Goal: Register for event/course

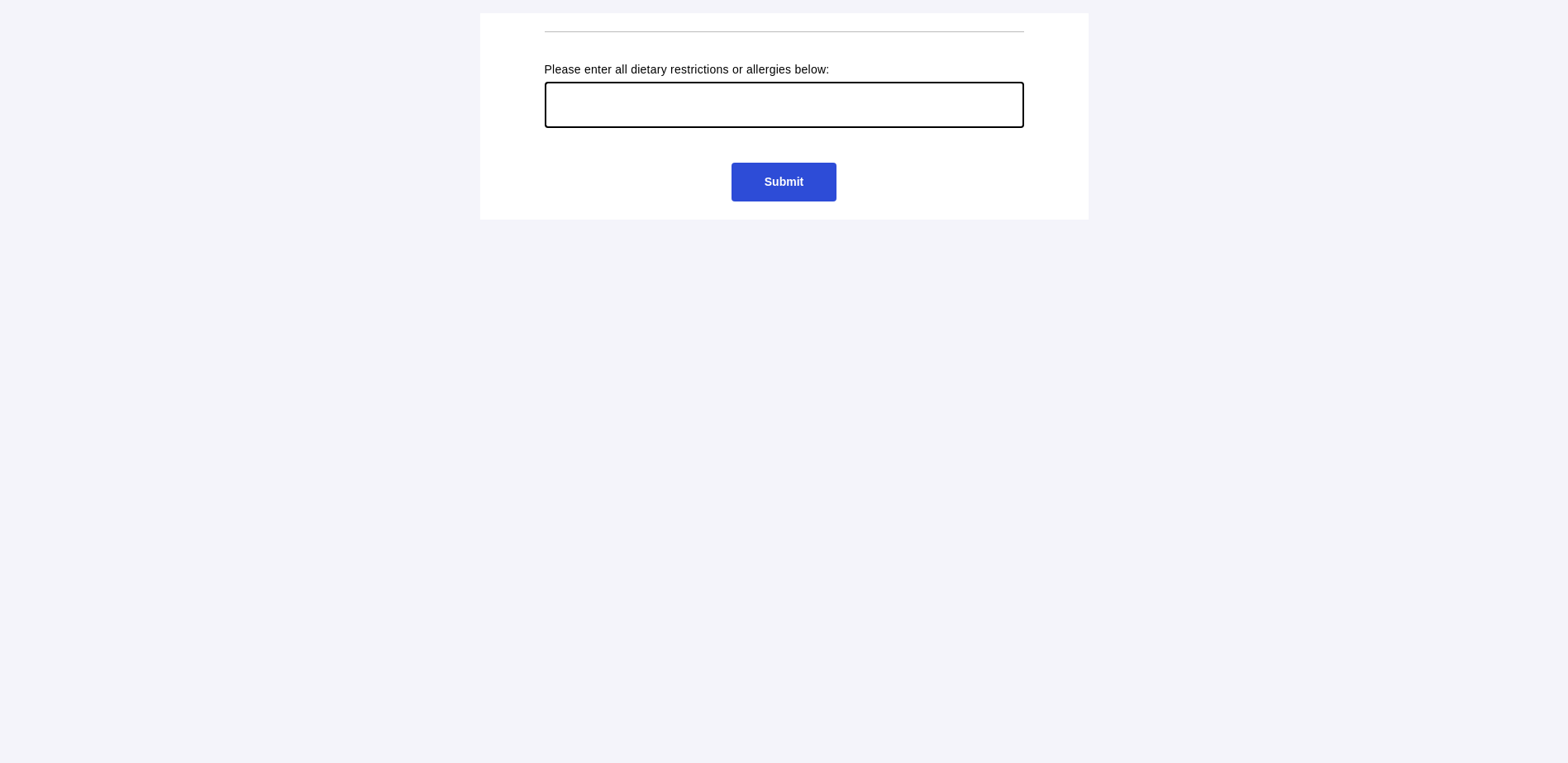
click at [654, 95] on input "text" at bounding box center [784, 105] width 479 height 47
type input "No pork"
click at [778, 187] on span "Submit" at bounding box center [783, 181] width 39 height 13
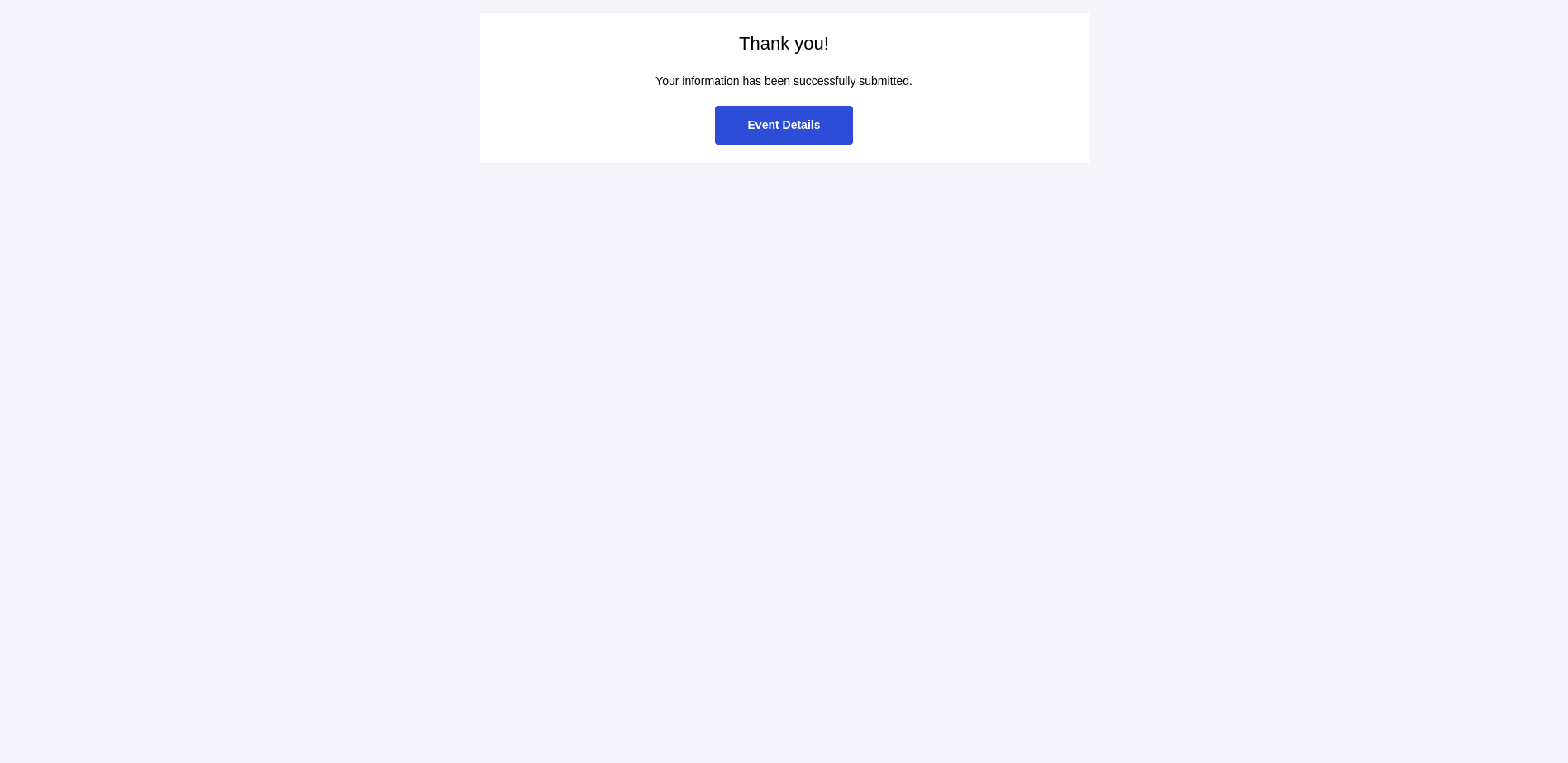
click at [784, 128] on span "Event Details" at bounding box center [784, 124] width 72 height 13
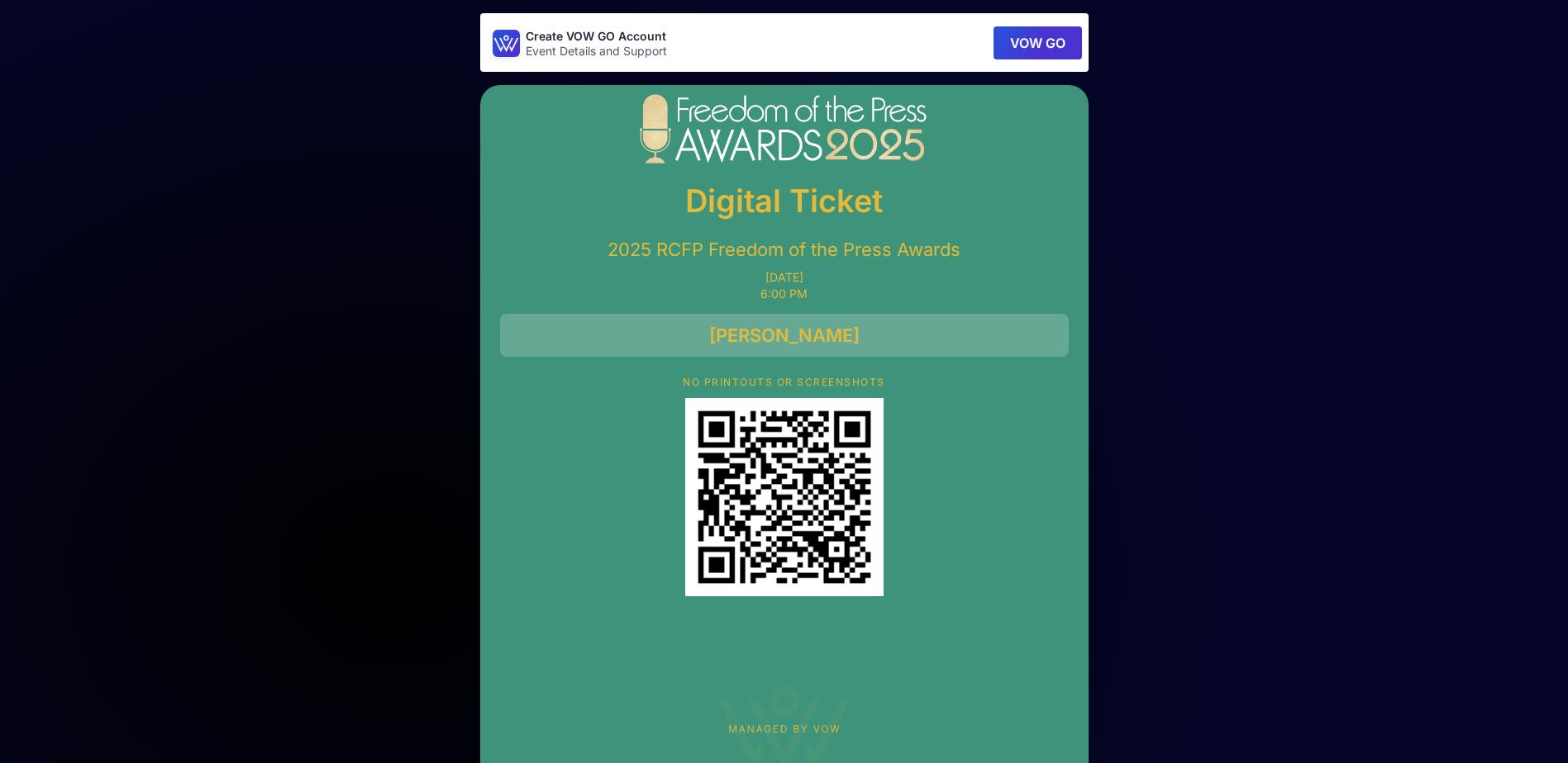
click at [1040, 36] on button "VOW GO" at bounding box center [1037, 43] width 89 height 33
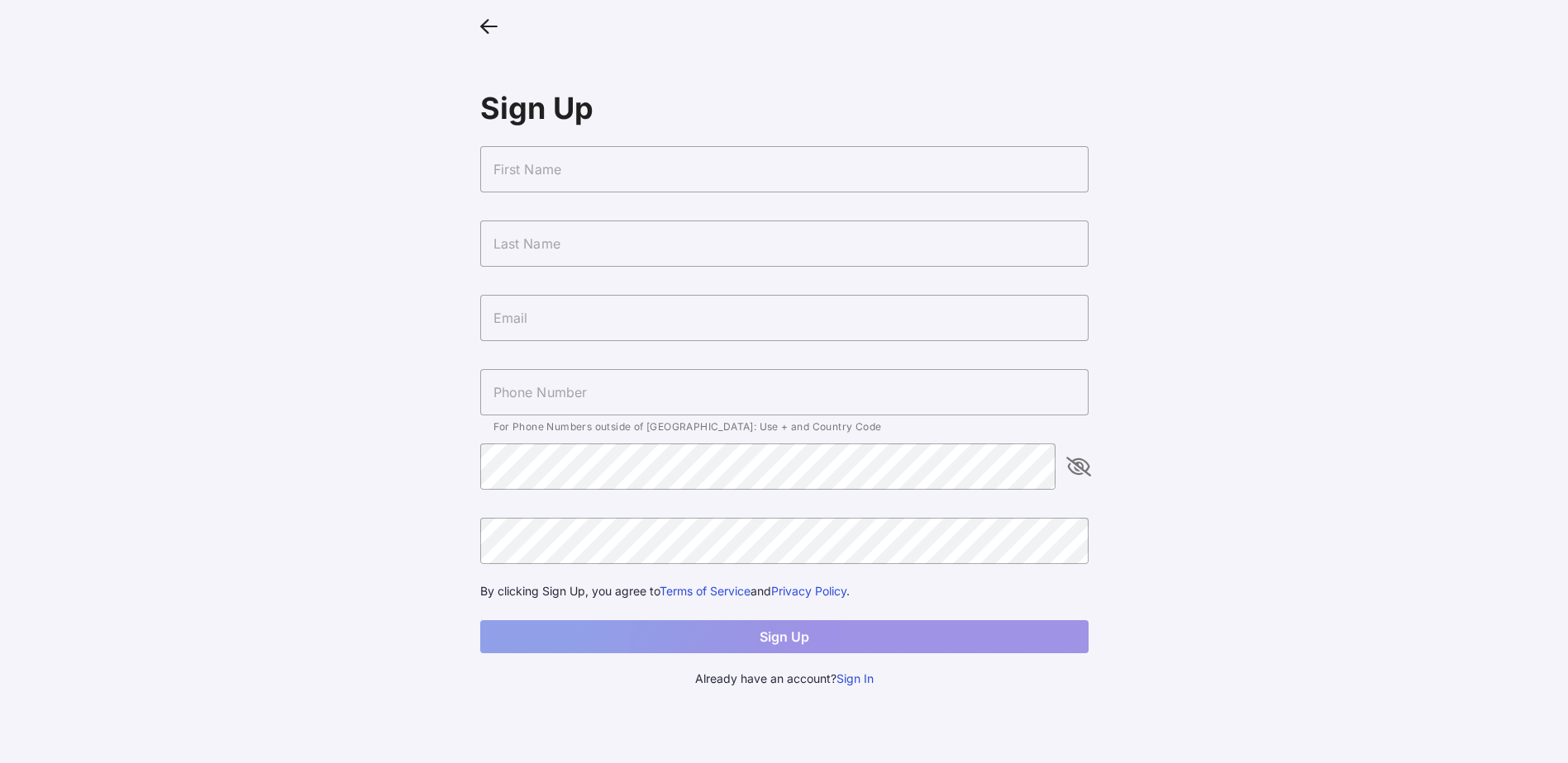
click at [577, 165] on input "text" at bounding box center [784, 170] width 608 height 47
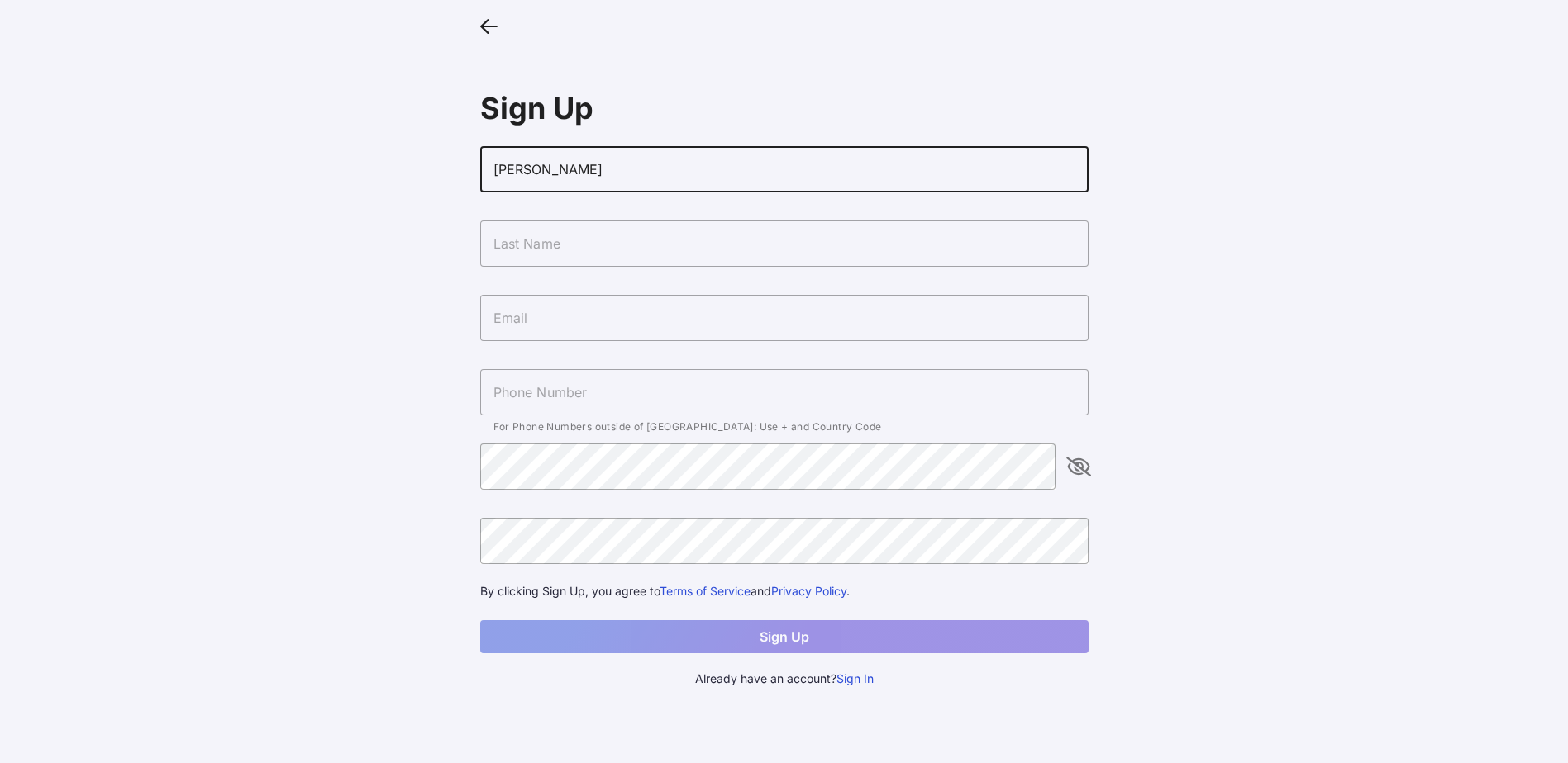
type input "Debbie"
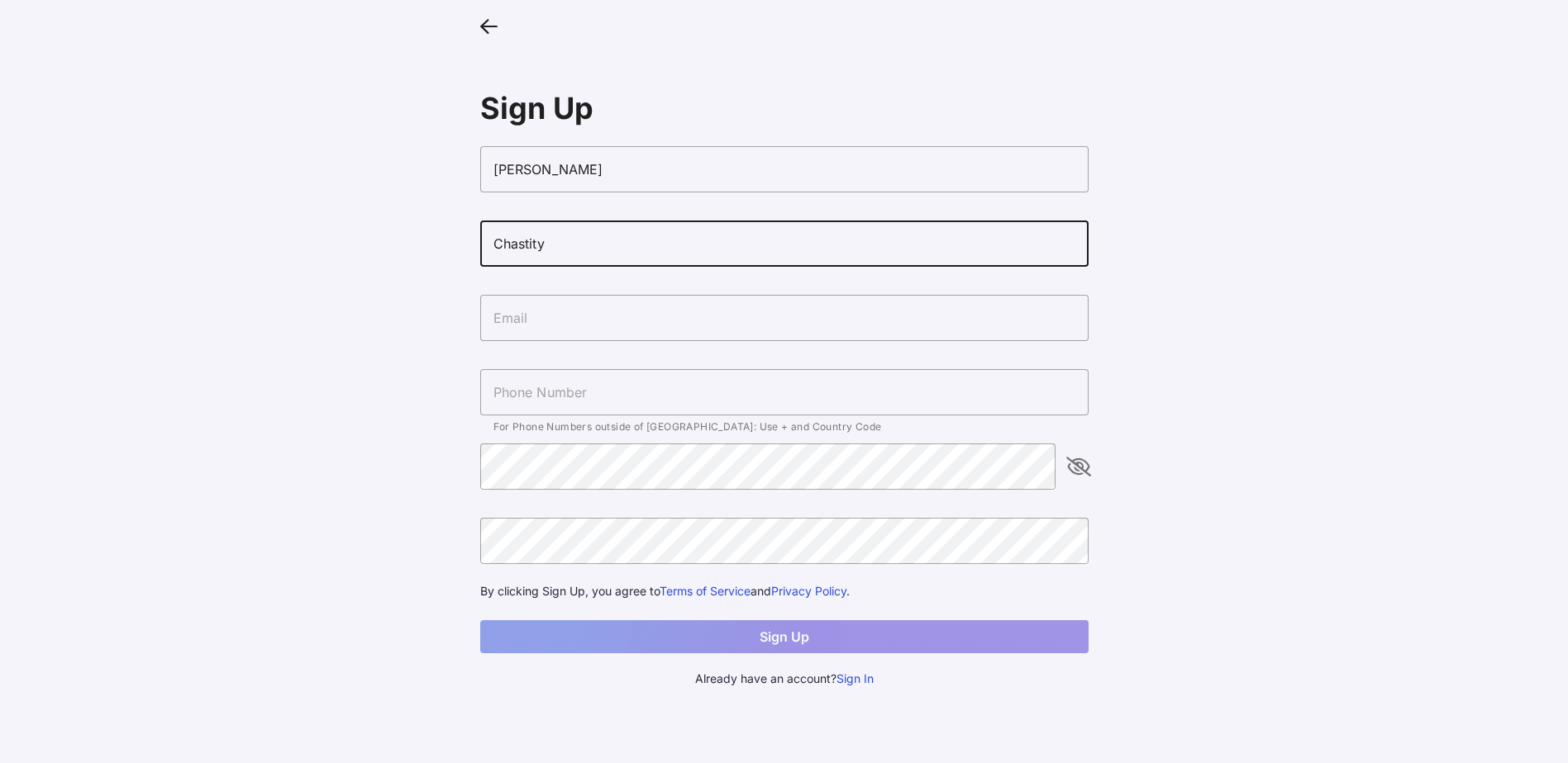
type input "Chastity"
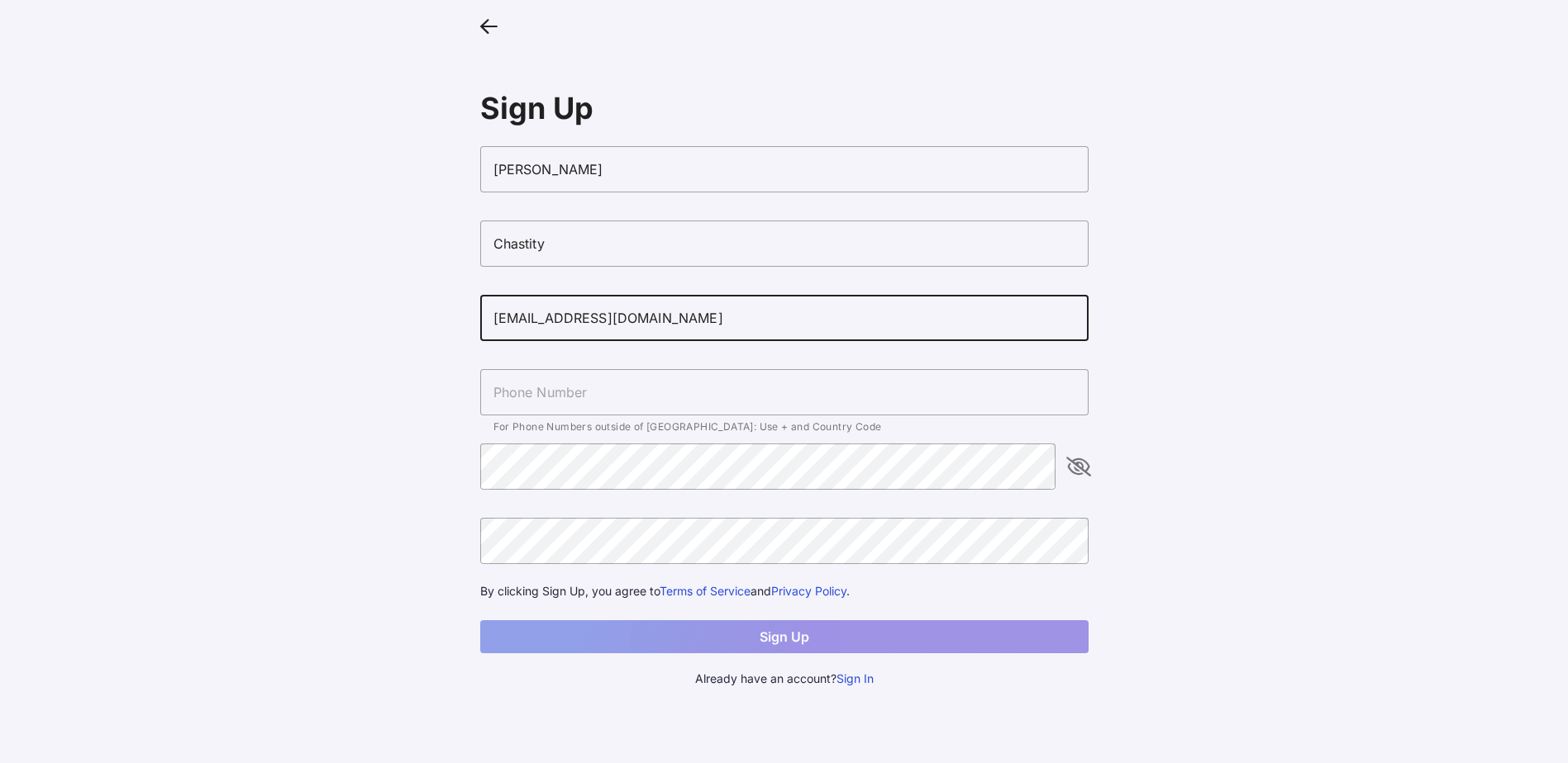
type input "dmchastity@chevron.com"
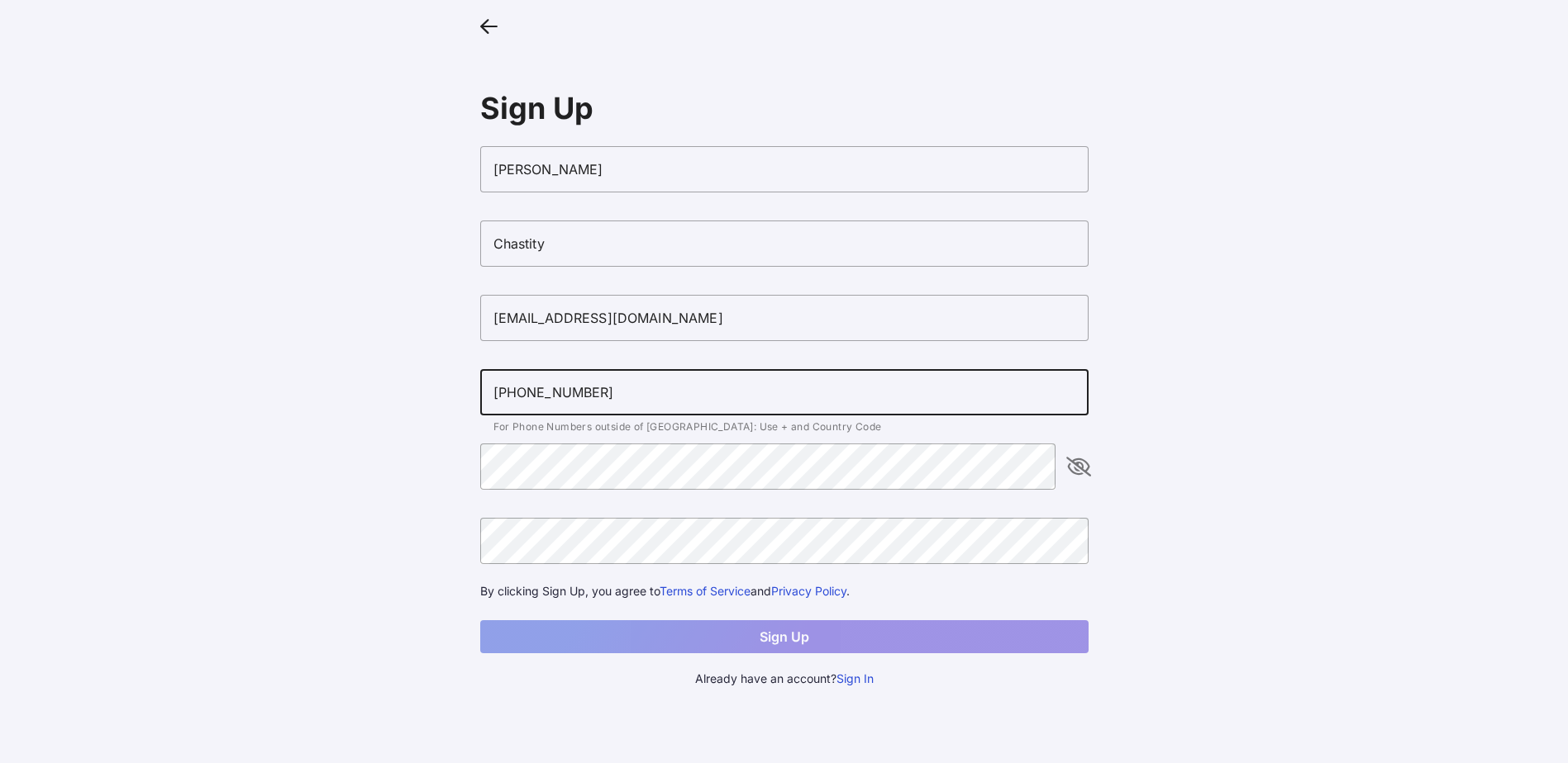
type input "+18324100031"
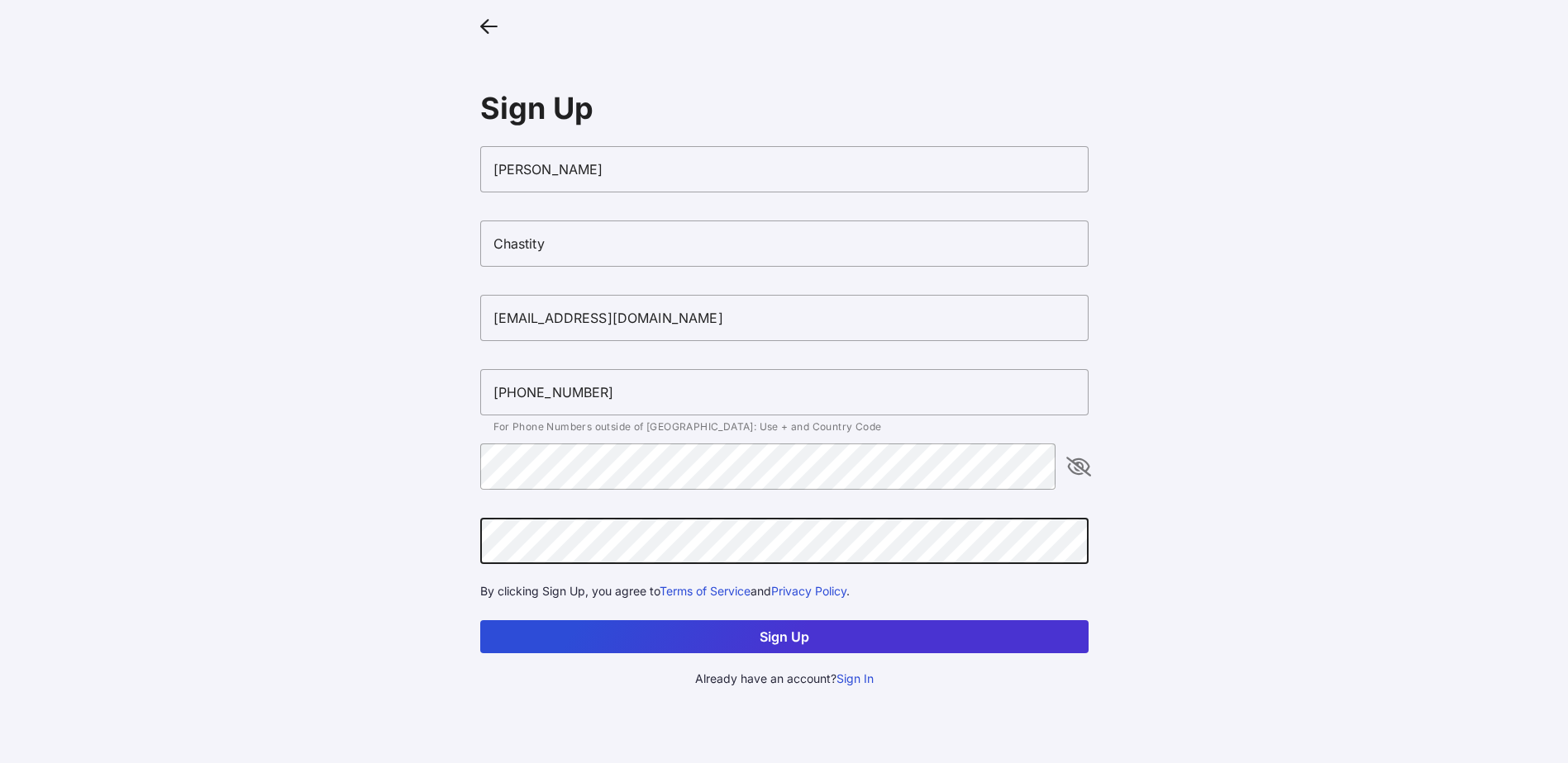
click at [783, 630] on button "Sign Up" at bounding box center [784, 636] width 608 height 33
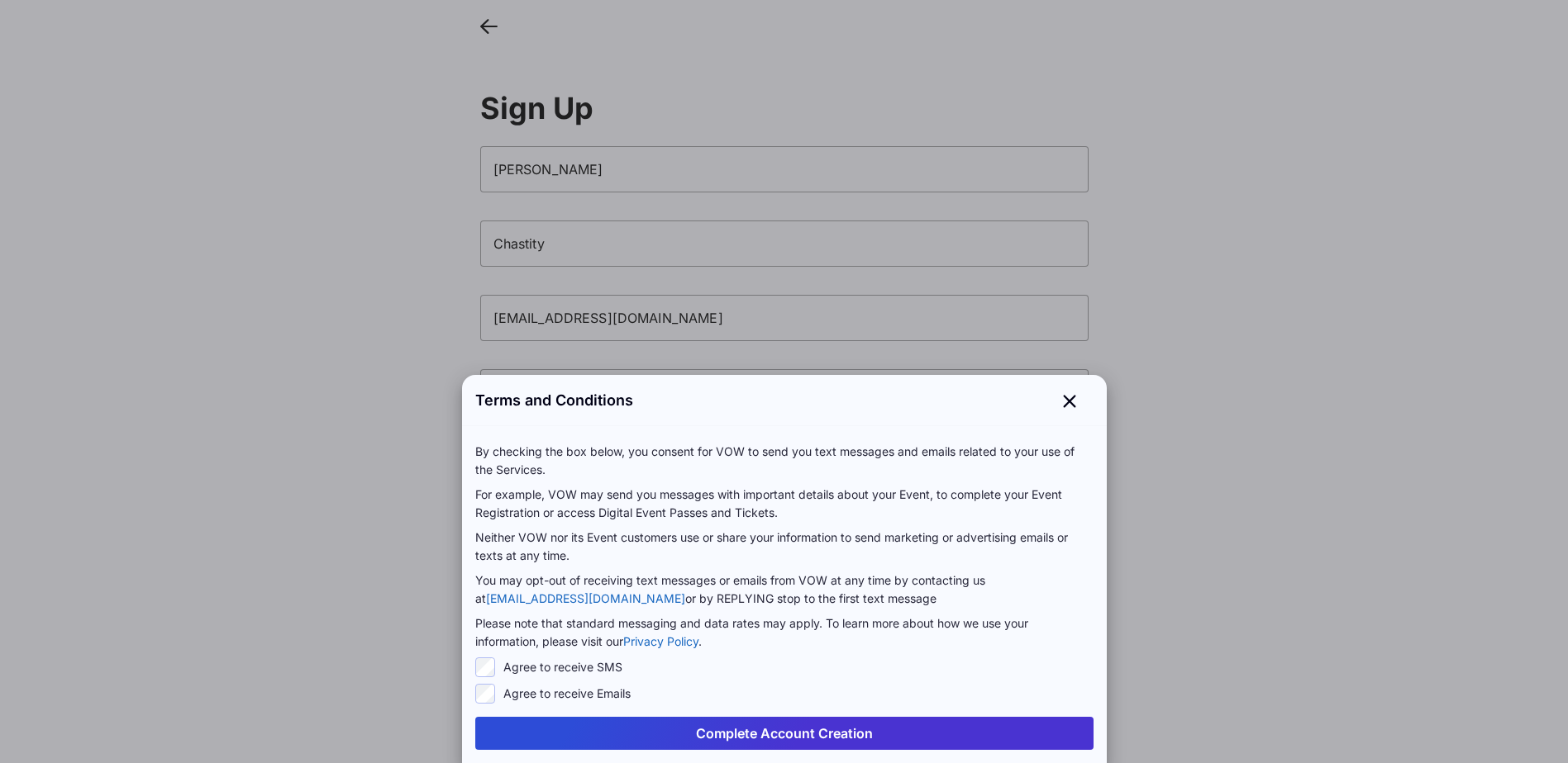
click at [780, 732] on button "Complete Account Creation" at bounding box center [785, 734] width 619 height 33
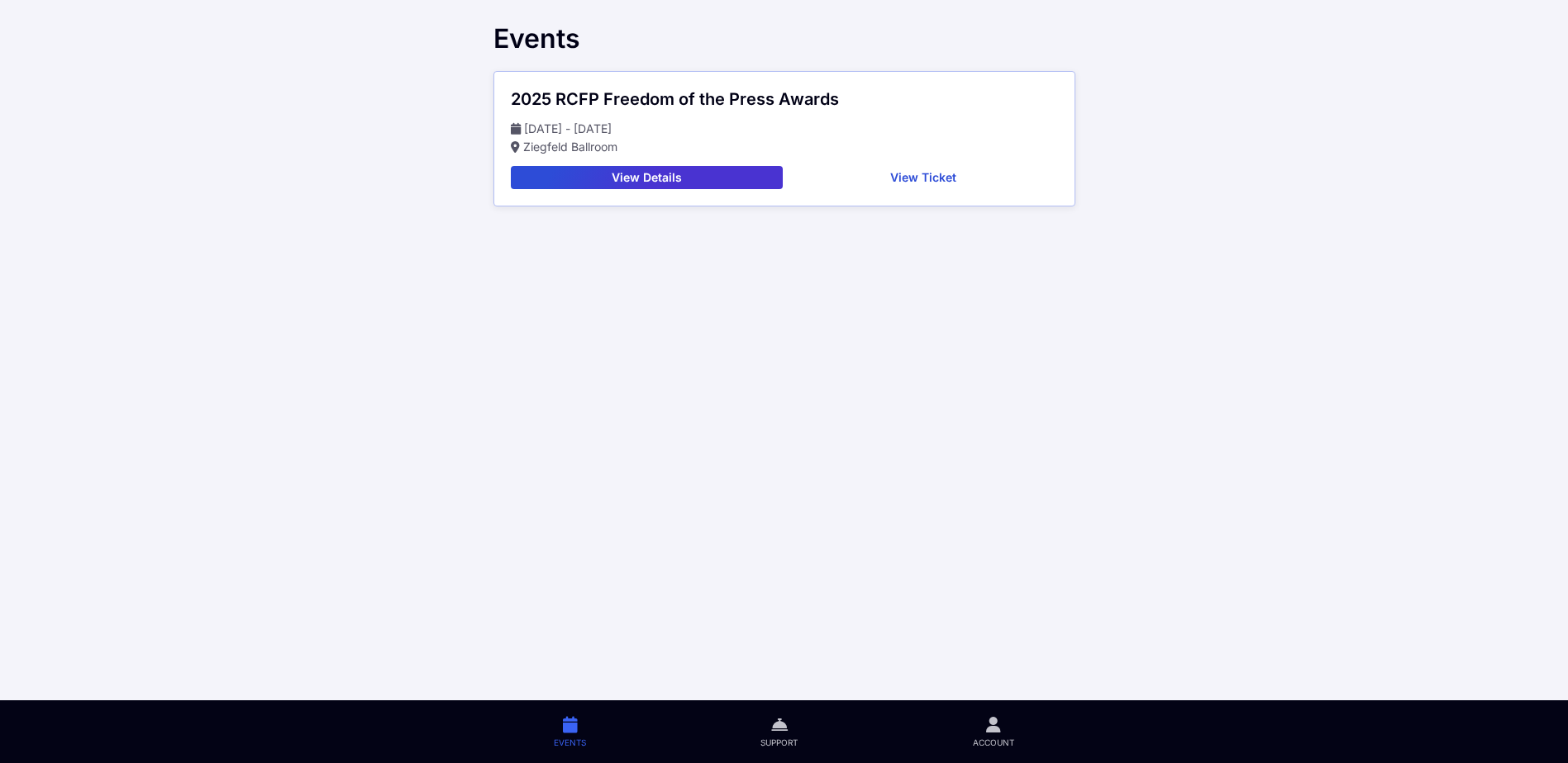
click at [691, 171] on button "View Details" at bounding box center [647, 177] width 273 height 23
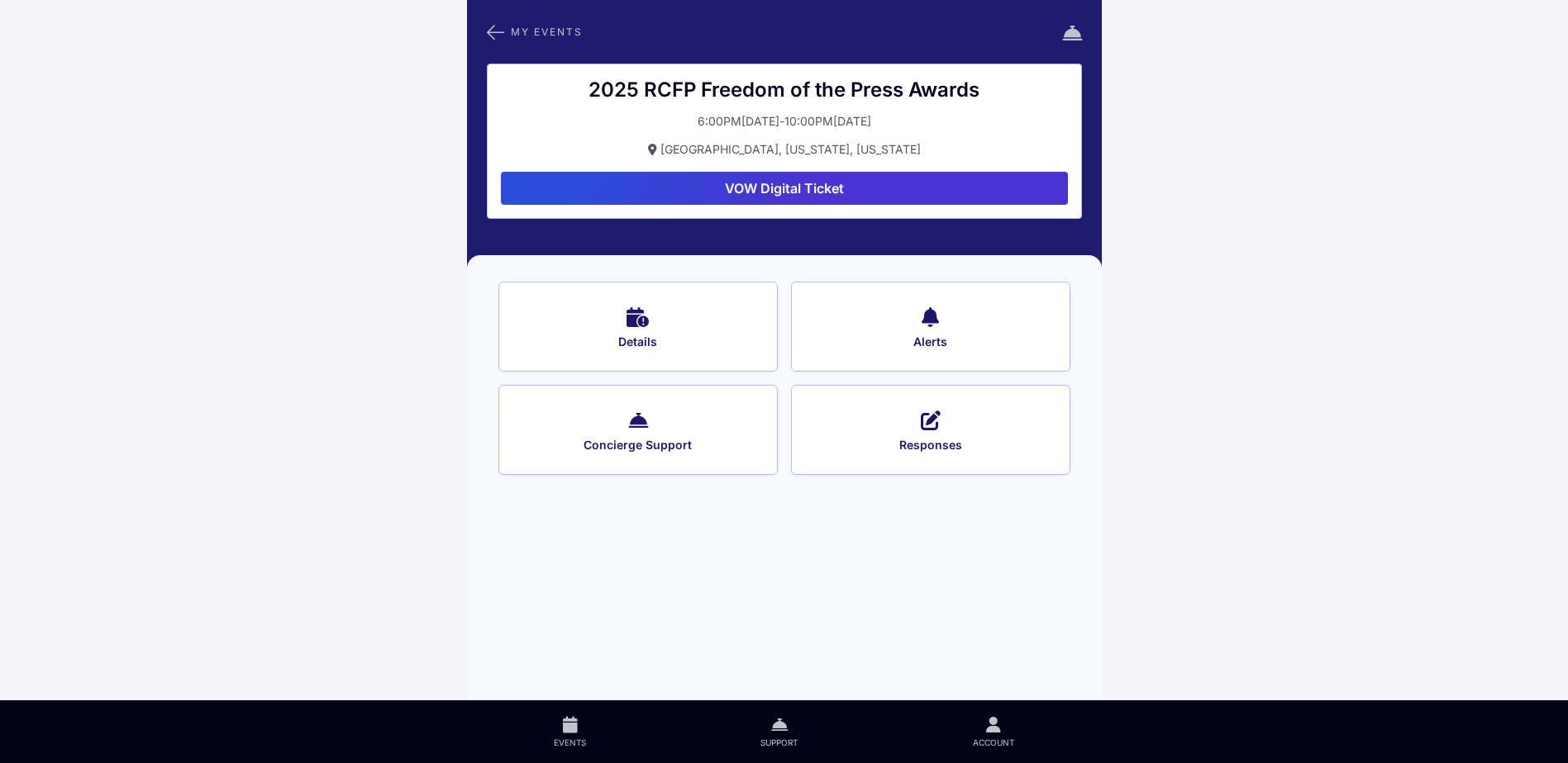
click at [650, 343] on span "Details" at bounding box center [638, 342] width 234 height 15
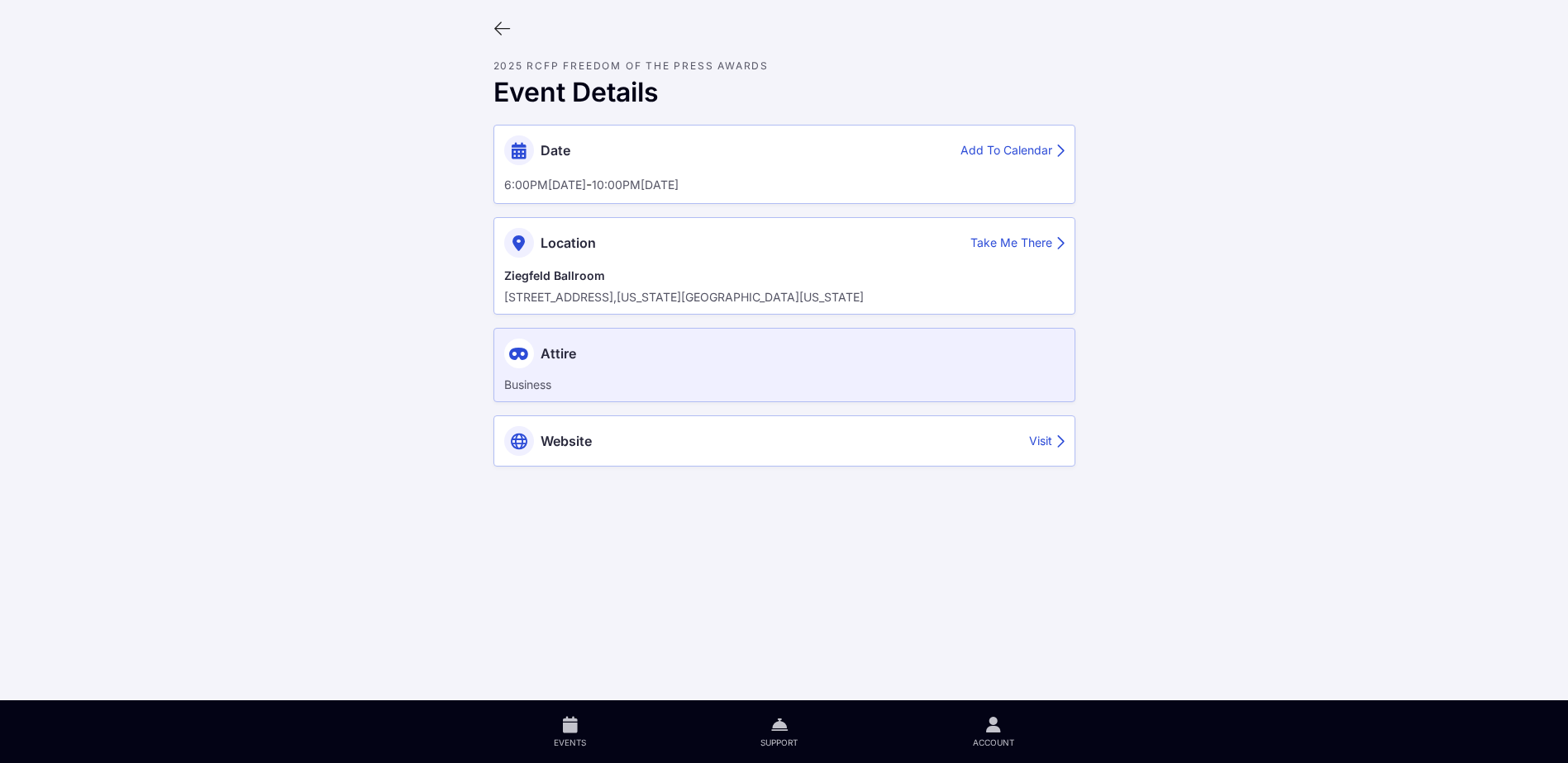
click at [1024, 150] on div "Add To Calendar" at bounding box center [1012, 151] width 104 height 17
